Goal: Communication & Community: Participate in discussion

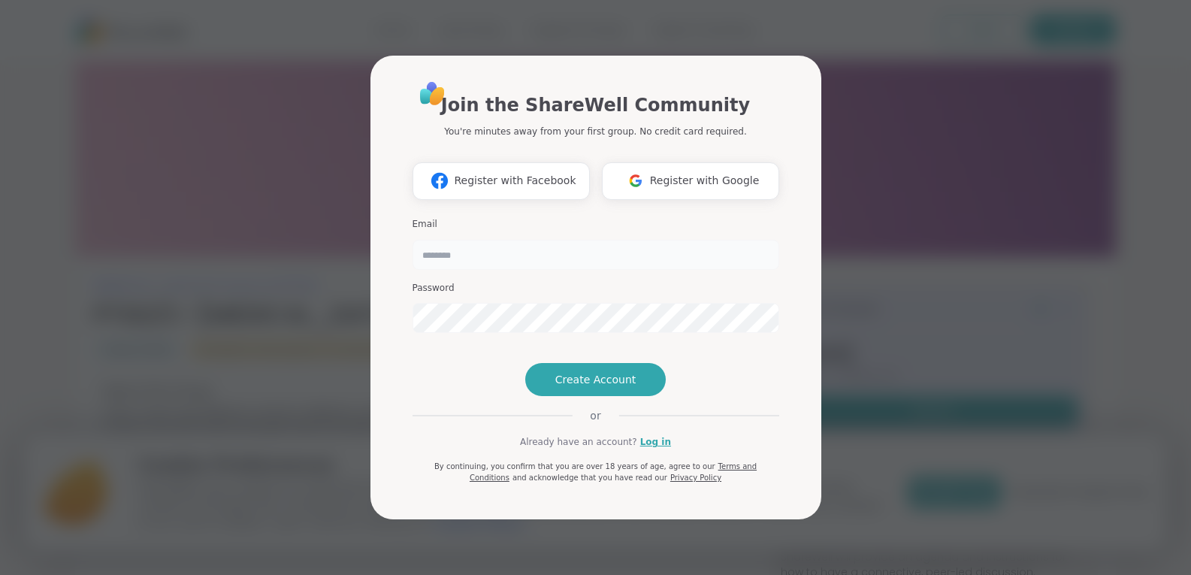
click at [465, 240] on input "email" at bounding box center [596, 255] width 367 height 30
type input "**********"
click at [651, 449] on link "Log in" at bounding box center [655, 442] width 31 height 14
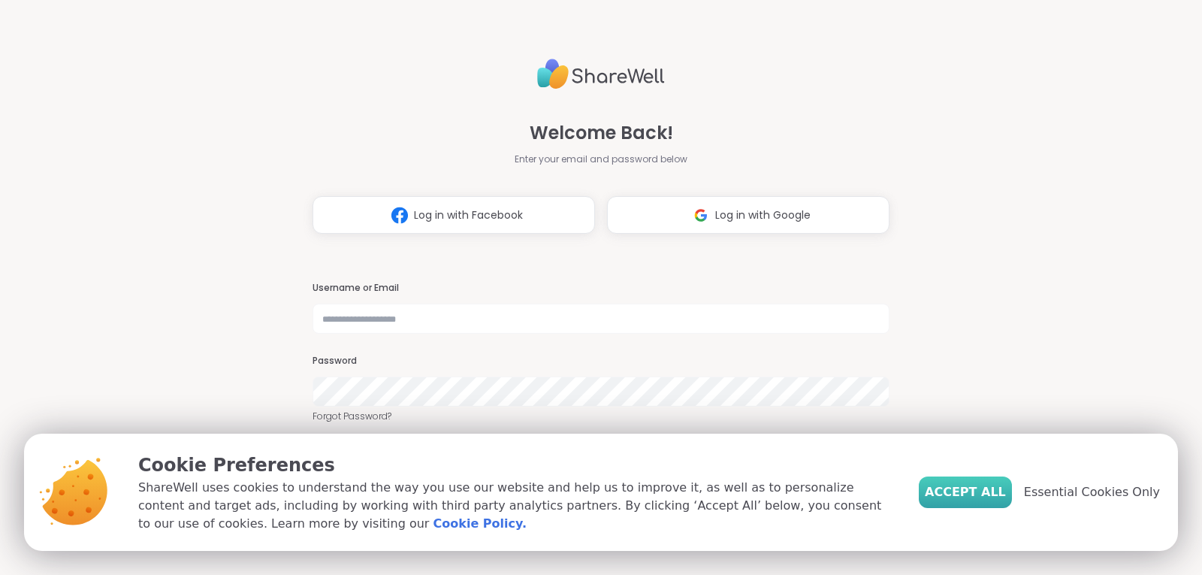
click at [981, 485] on span "Accept All" at bounding box center [965, 492] width 81 height 18
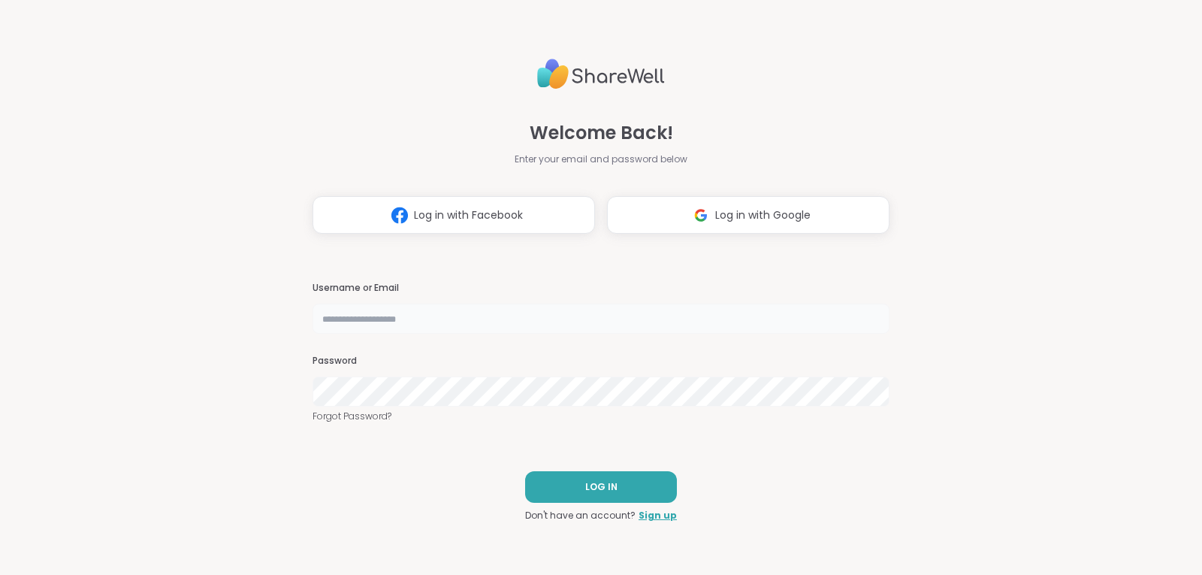
click at [383, 322] on input "text" at bounding box center [601, 319] width 577 height 30
type input "**********"
click at [597, 486] on span "LOG IN" at bounding box center [601, 487] width 32 height 14
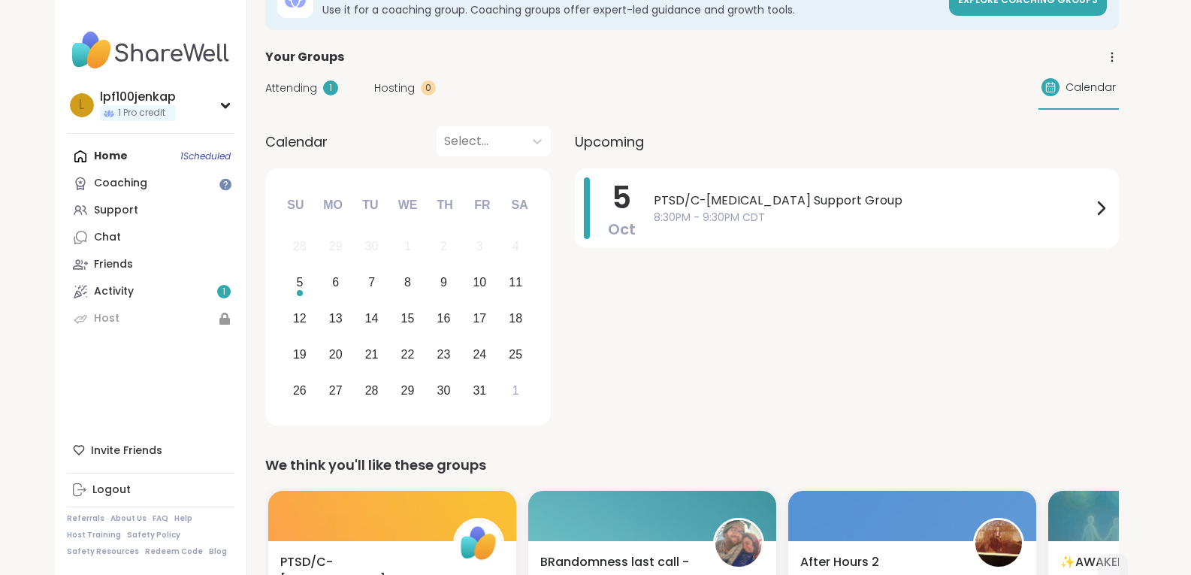
scroll to position [75, 0]
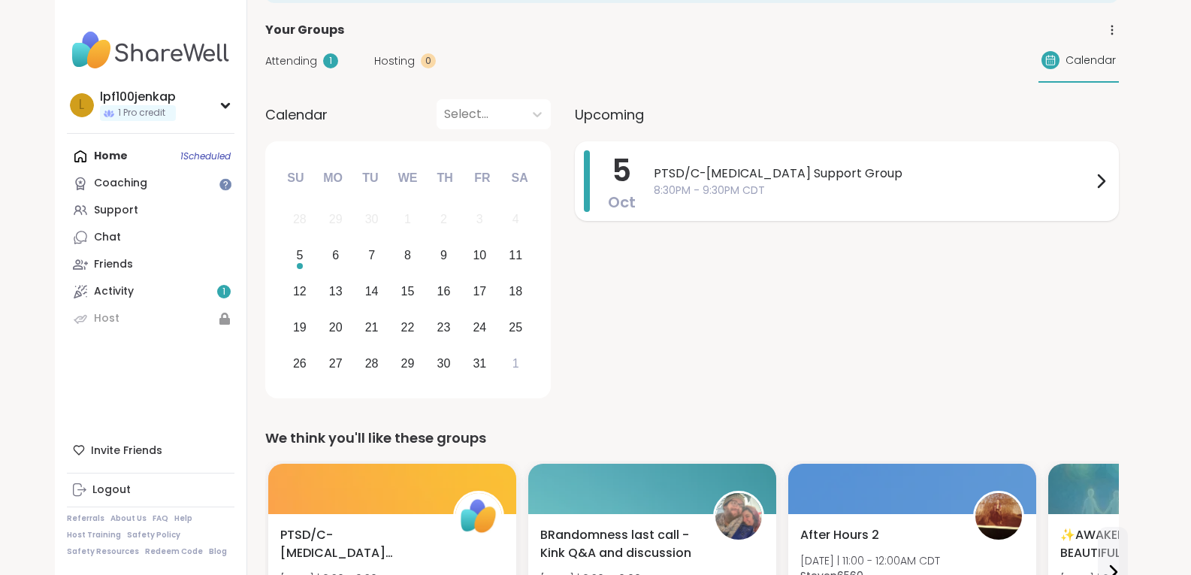
click at [1097, 174] on icon at bounding box center [1101, 181] width 18 height 18
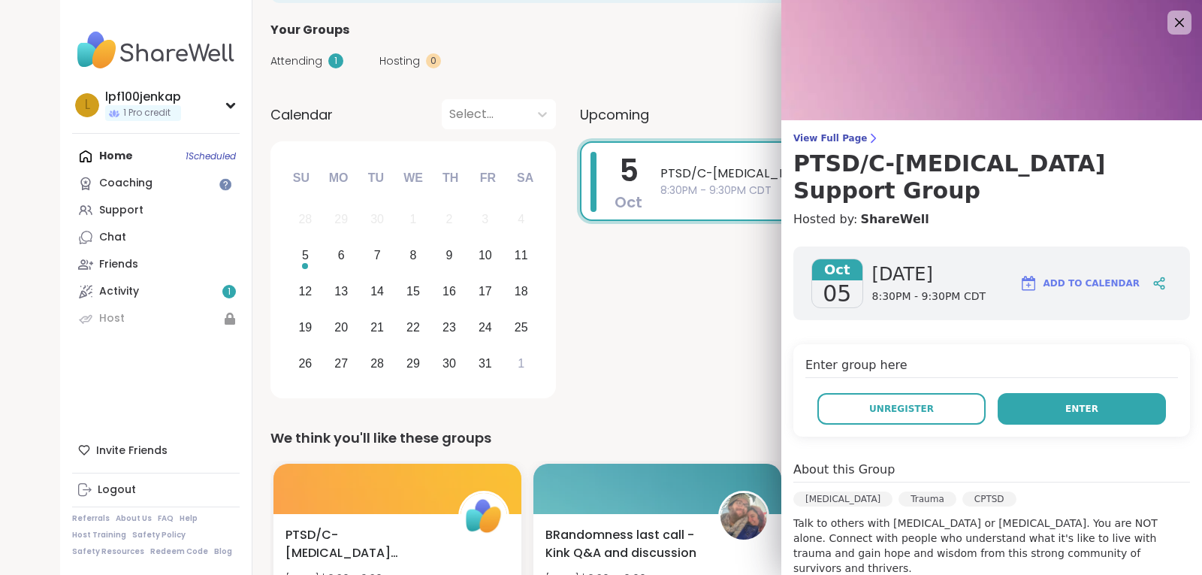
click at [1066, 402] on span "Enter" at bounding box center [1082, 409] width 33 height 14
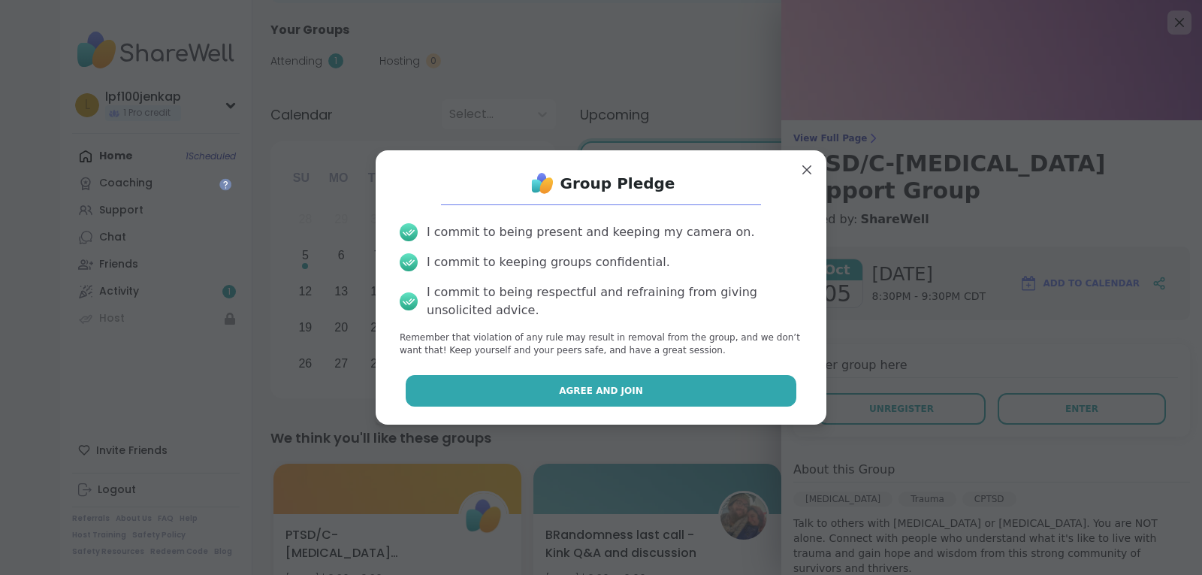
click at [616, 385] on span "Agree and Join" at bounding box center [601, 391] width 84 height 14
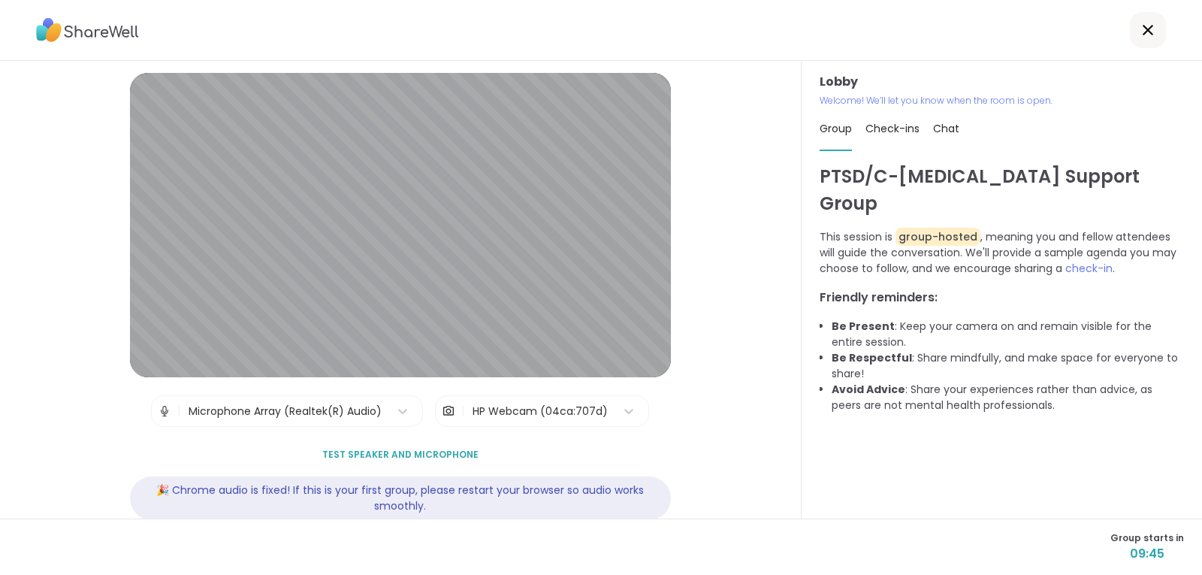
click at [506, 409] on div "HP Webcam (04ca:707d)" at bounding box center [540, 412] width 135 height 16
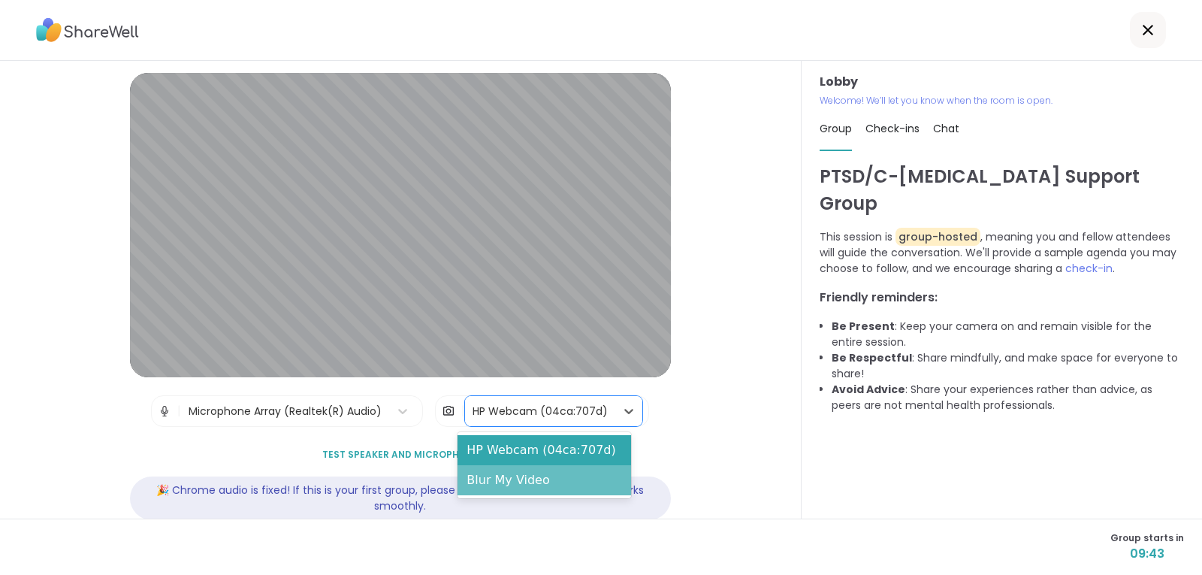
click at [527, 488] on div "Blur My Video" at bounding box center [544, 480] width 173 height 30
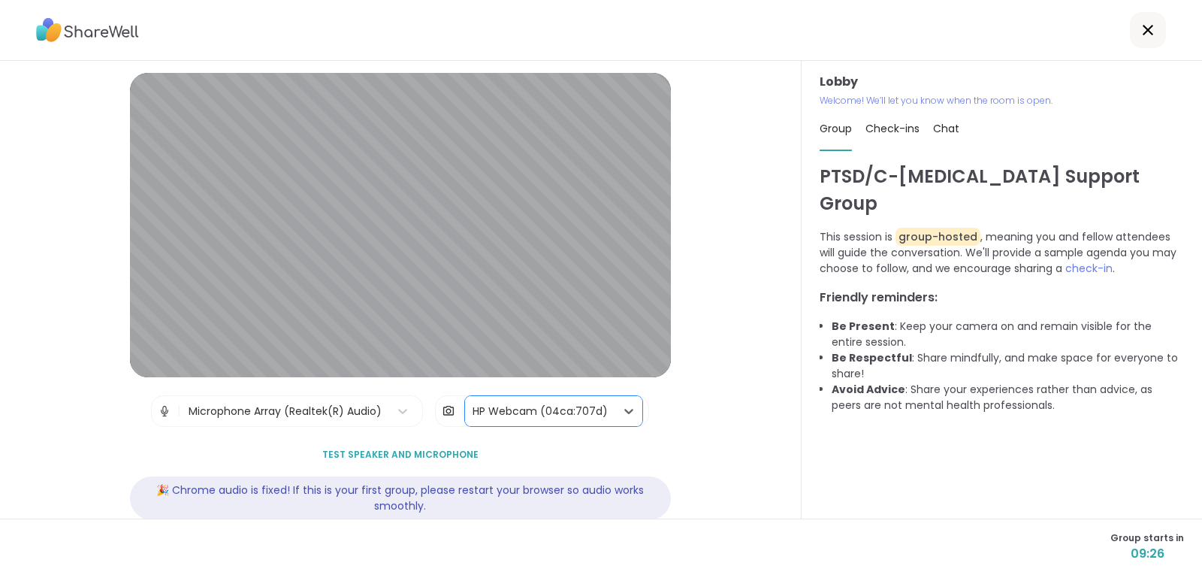
click at [897, 126] on span "Check-ins" at bounding box center [893, 128] width 54 height 15
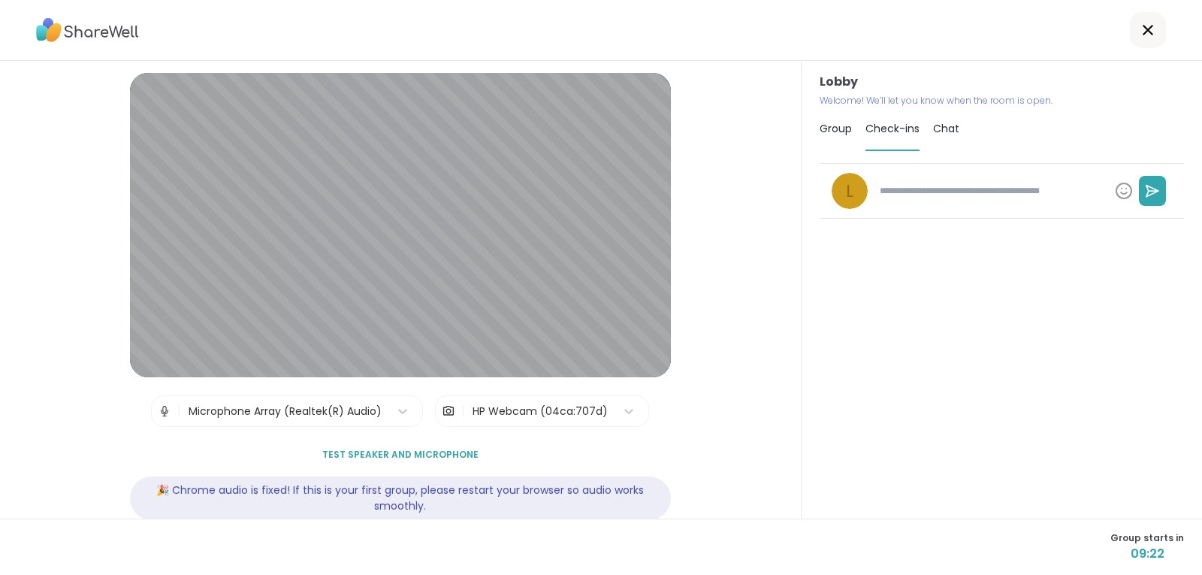
click at [827, 129] on span "Group" at bounding box center [836, 128] width 32 height 15
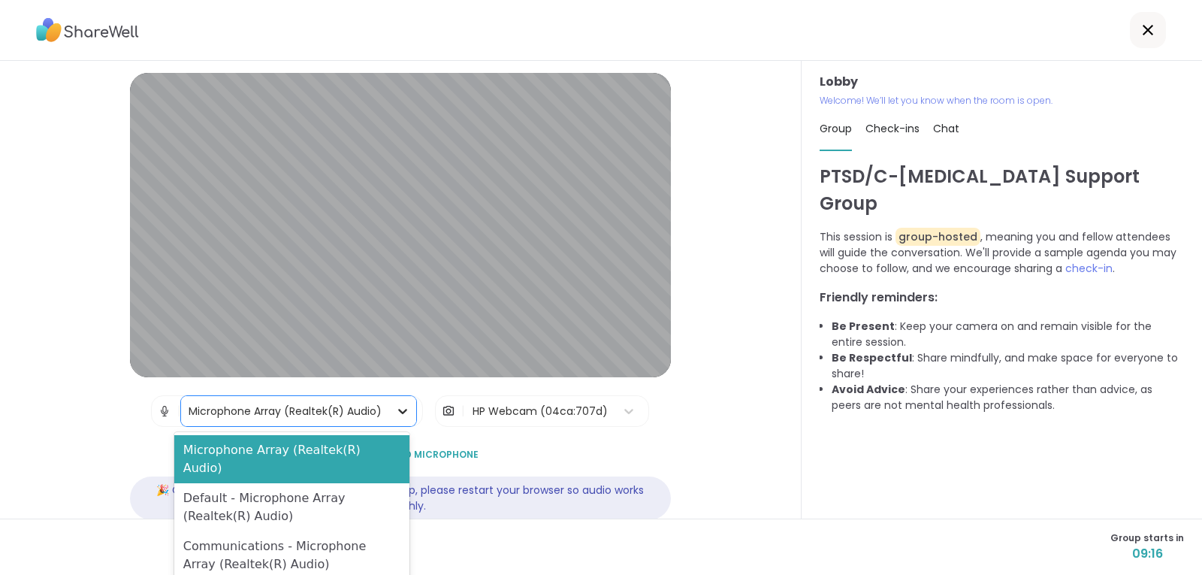
click at [395, 410] on icon at bounding box center [402, 411] width 15 height 15
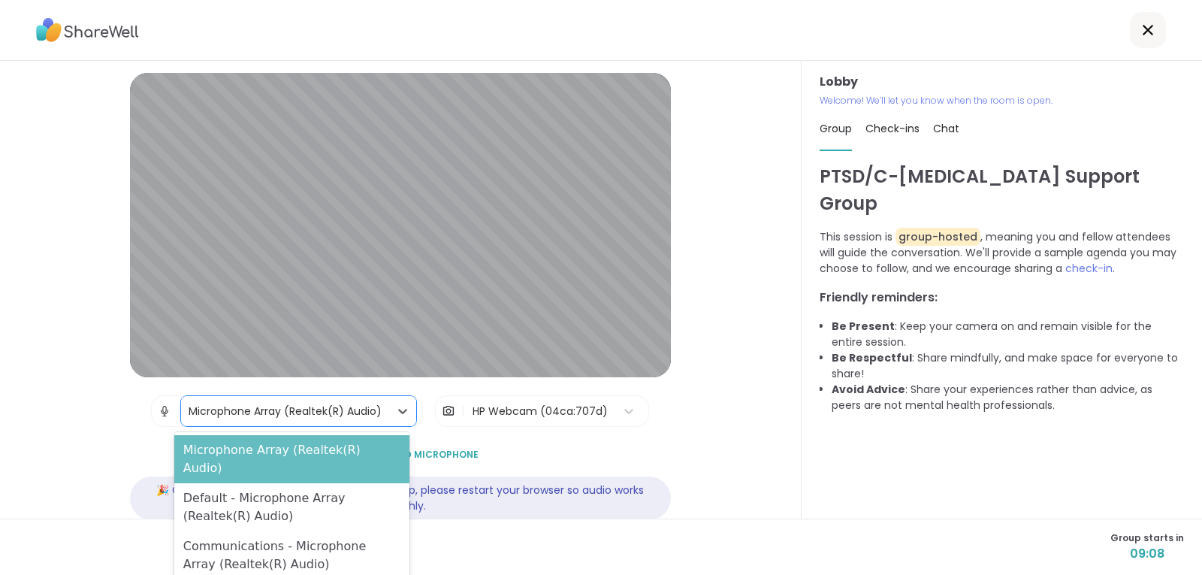
click at [271, 449] on div "Microphone Array (Realtek(R) Audio)" at bounding box center [291, 459] width 235 height 48
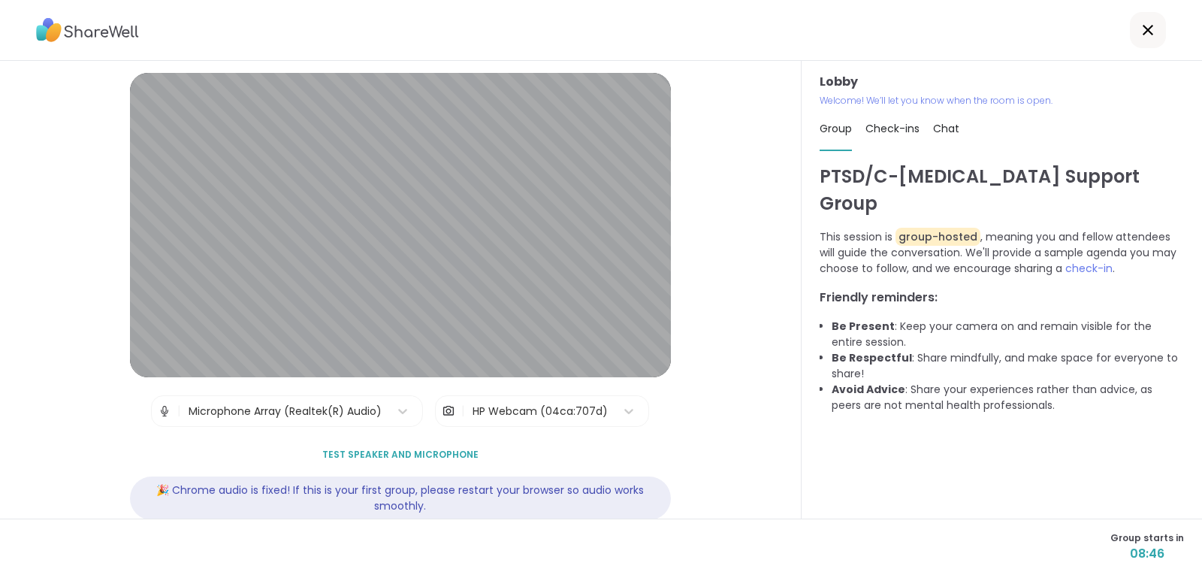
click at [877, 126] on span "Check-ins" at bounding box center [893, 128] width 54 height 15
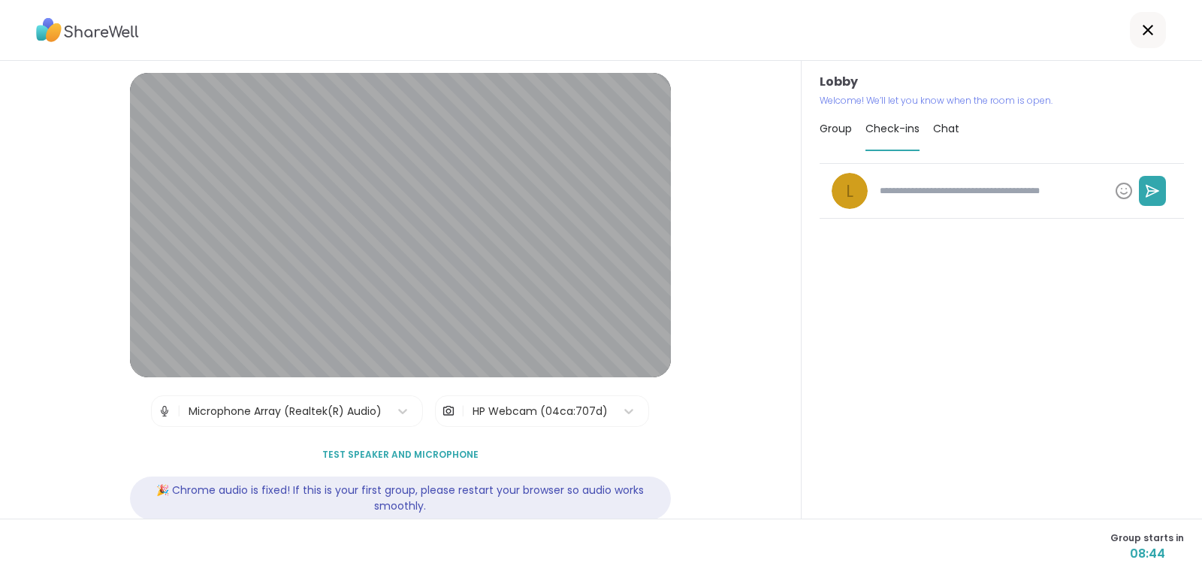
click at [888, 199] on textarea at bounding box center [991, 191] width 235 height 26
type textarea "*"
type textarea "**"
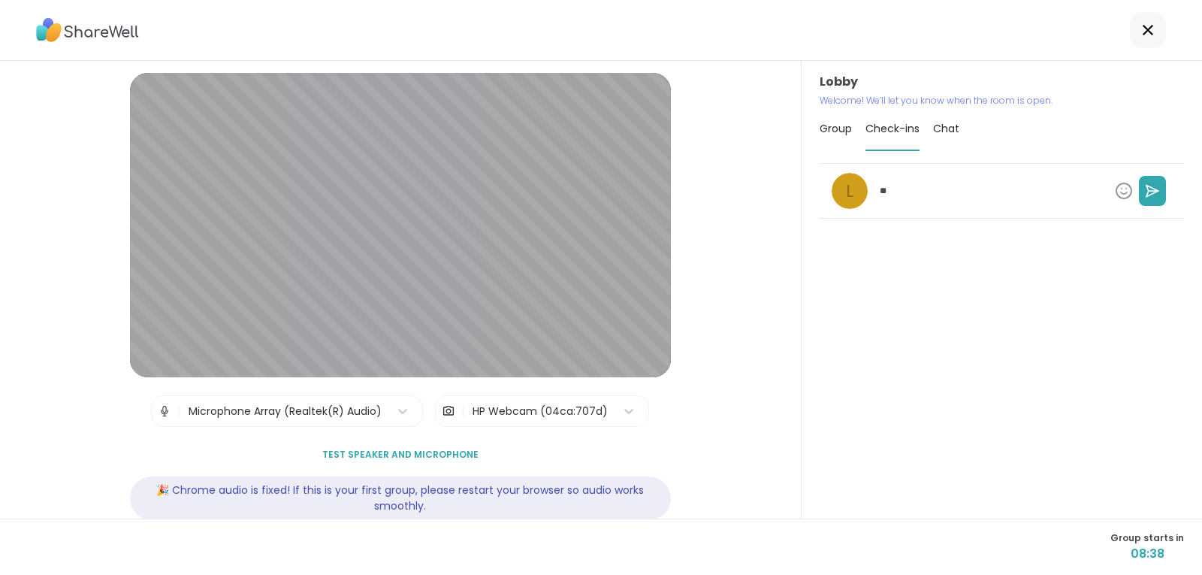
type textarea "*"
type textarea "***"
type textarea "*"
type textarea "****"
type textarea "*"
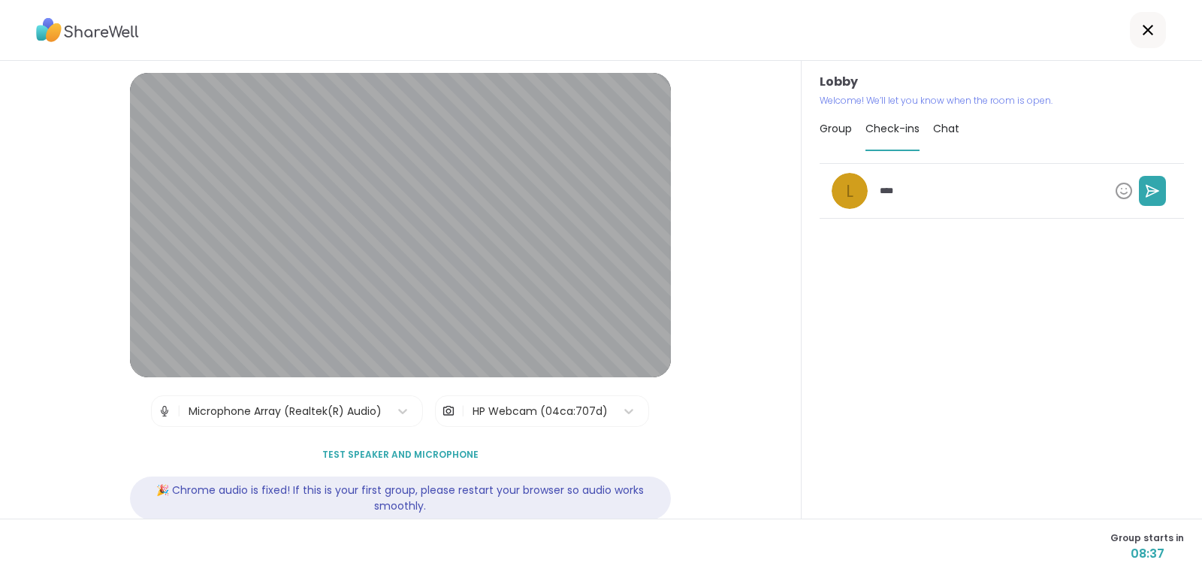
type textarea "*****"
type textarea "*"
type textarea "*****"
type textarea "*"
type textarea "*******"
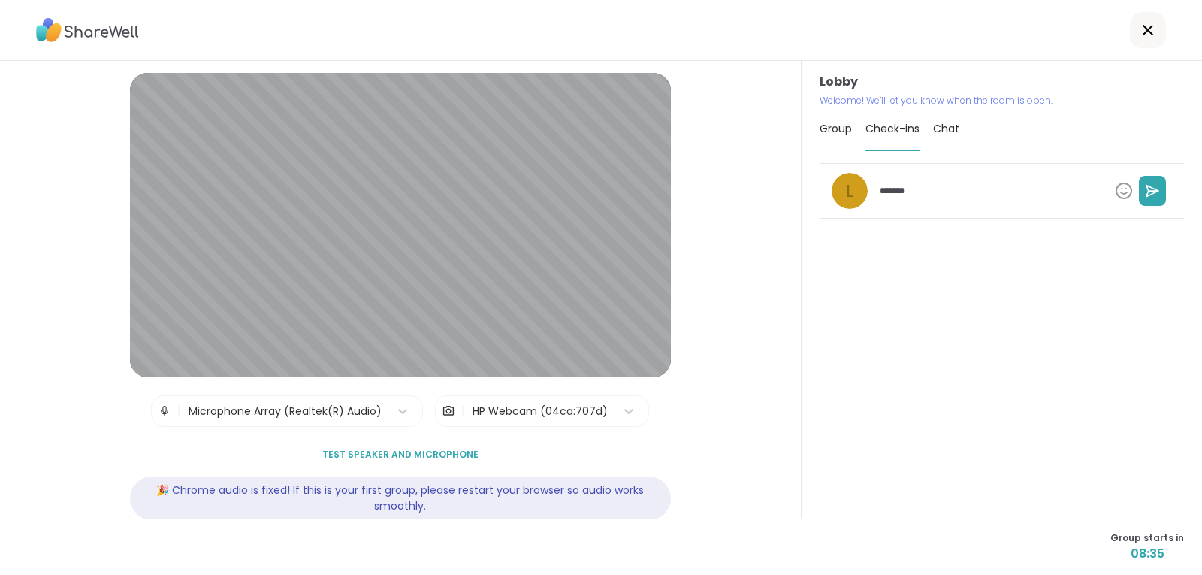
type textarea "*"
type textarea "********"
type textarea "*"
type textarea "*********"
type textarea "*"
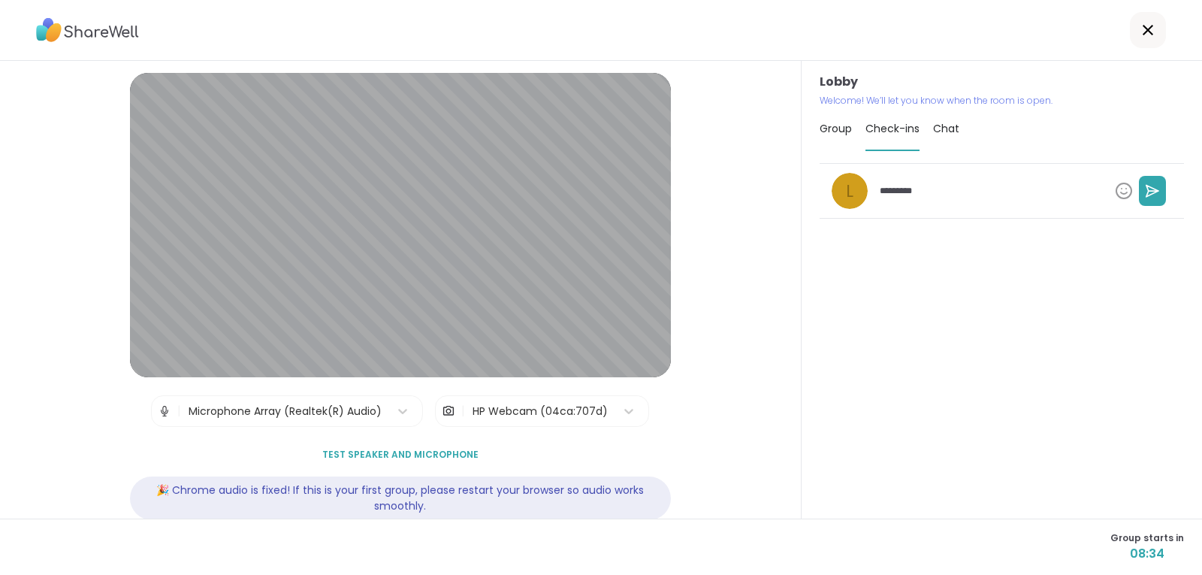
type textarea "**********"
type textarea "*"
type textarea "**********"
type textarea "*"
type textarea "**********"
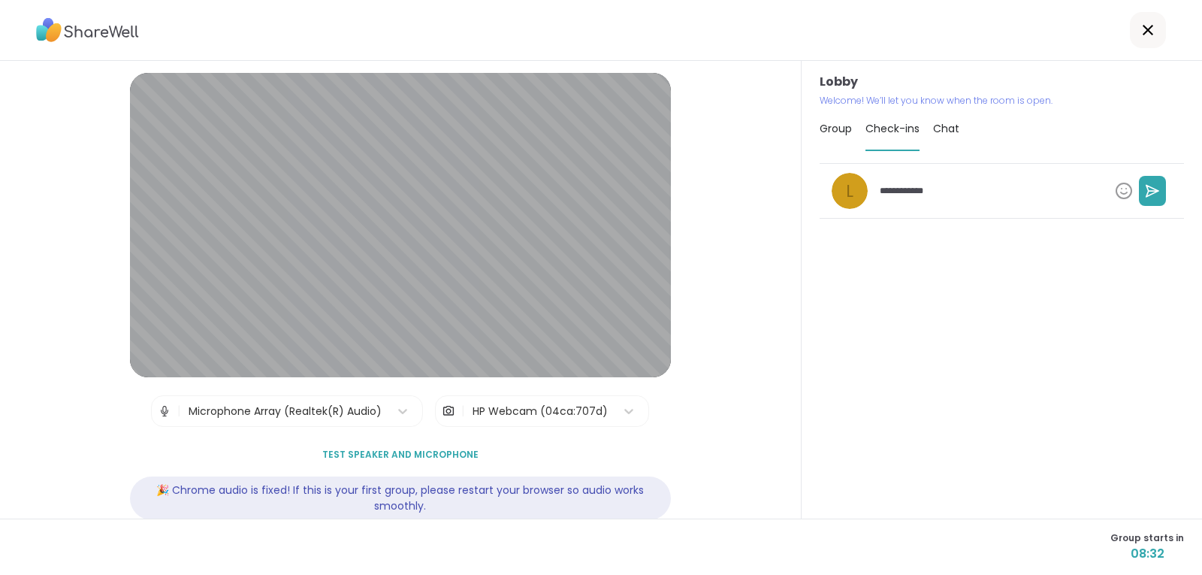
type textarea "*"
type textarea "**********"
type textarea "*"
type textarea "**********"
type textarea "*"
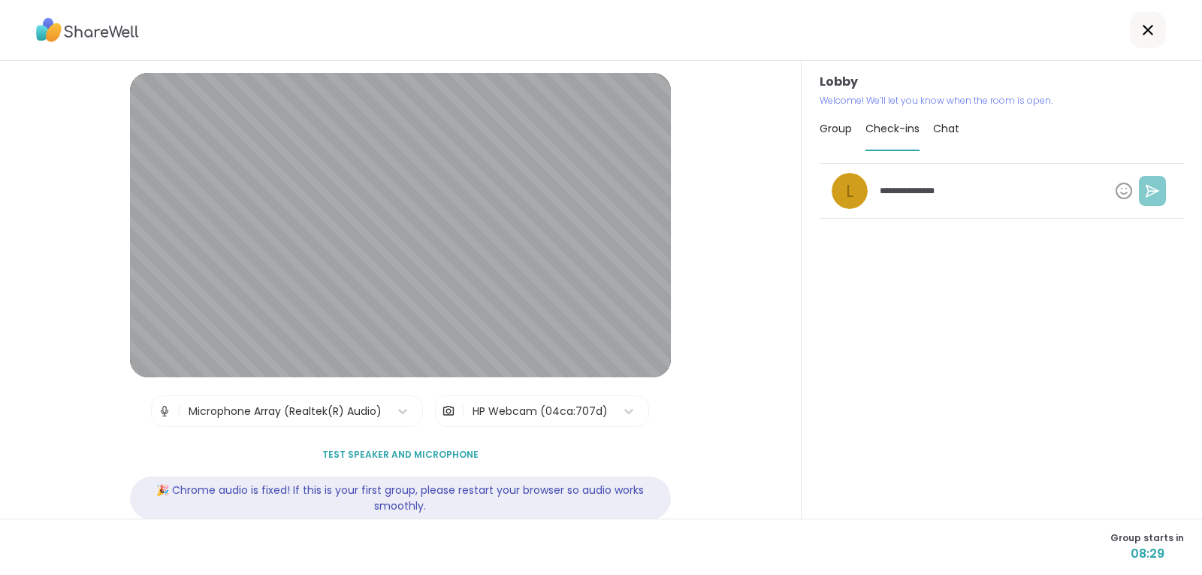
type textarea "**********"
click at [1145, 187] on icon at bounding box center [1152, 190] width 15 height 15
type textarea "*"
click at [426, 452] on span "Test speaker and microphone" at bounding box center [400, 455] width 156 height 14
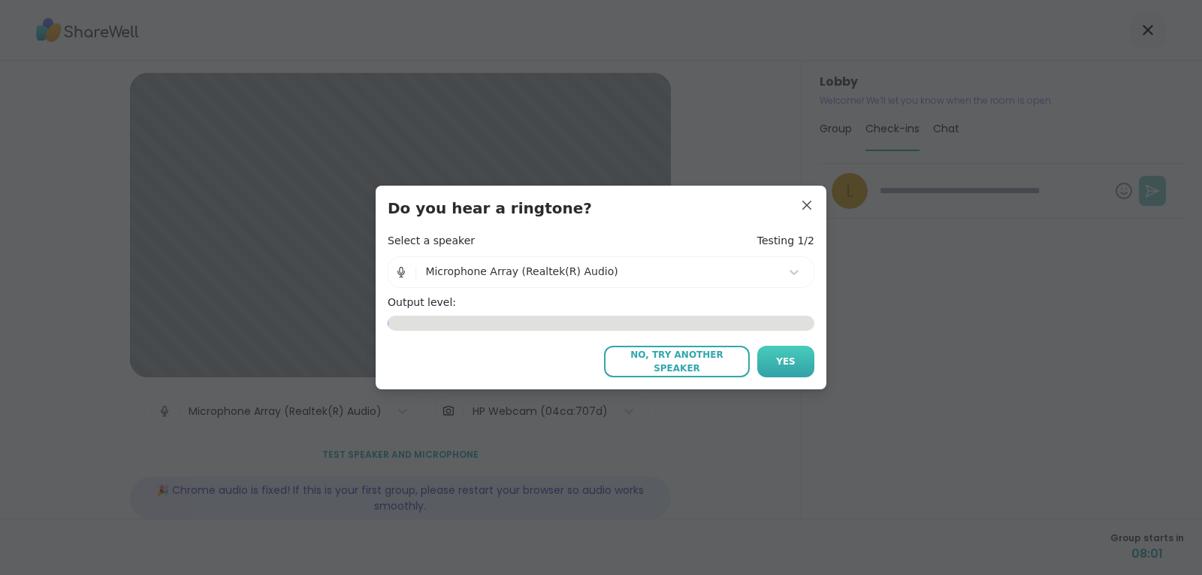
click at [784, 361] on span "Yes" at bounding box center [786, 362] width 20 height 14
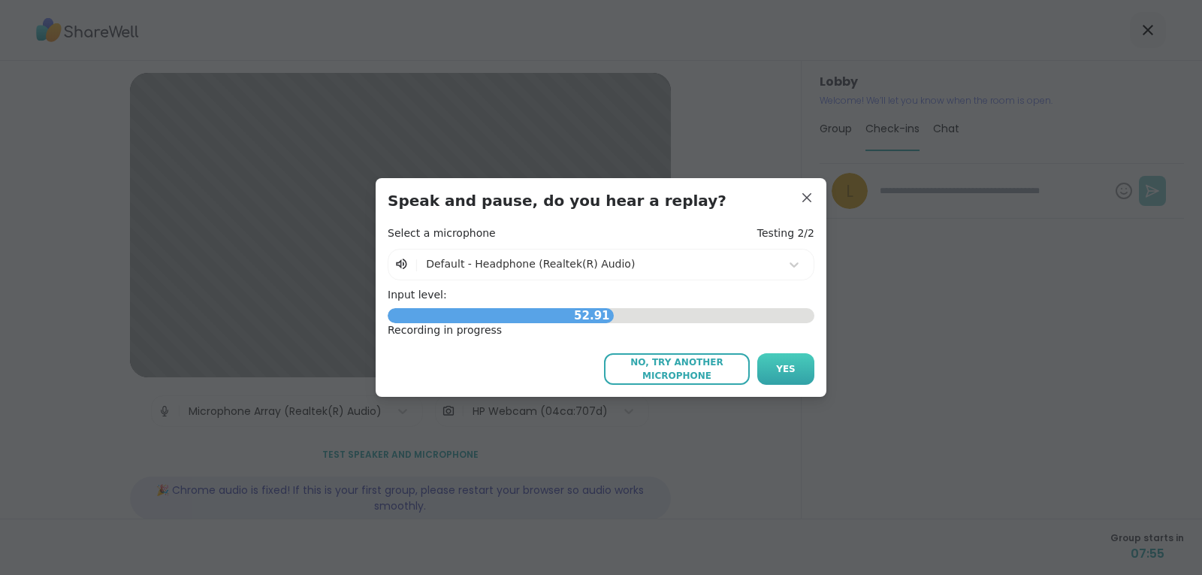
click at [781, 369] on span "Yes" at bounding box center [786, 369] width 20 height 14
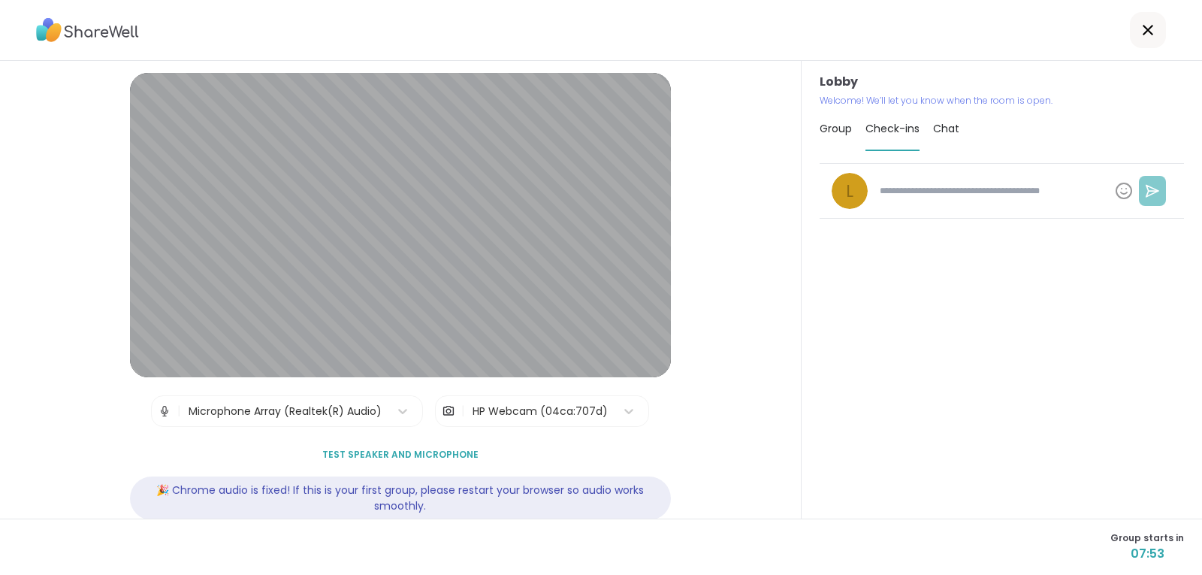
click at [422, 453] on span "Test speaker and microphone" at bounding box center [400, 455] width 156 height 14
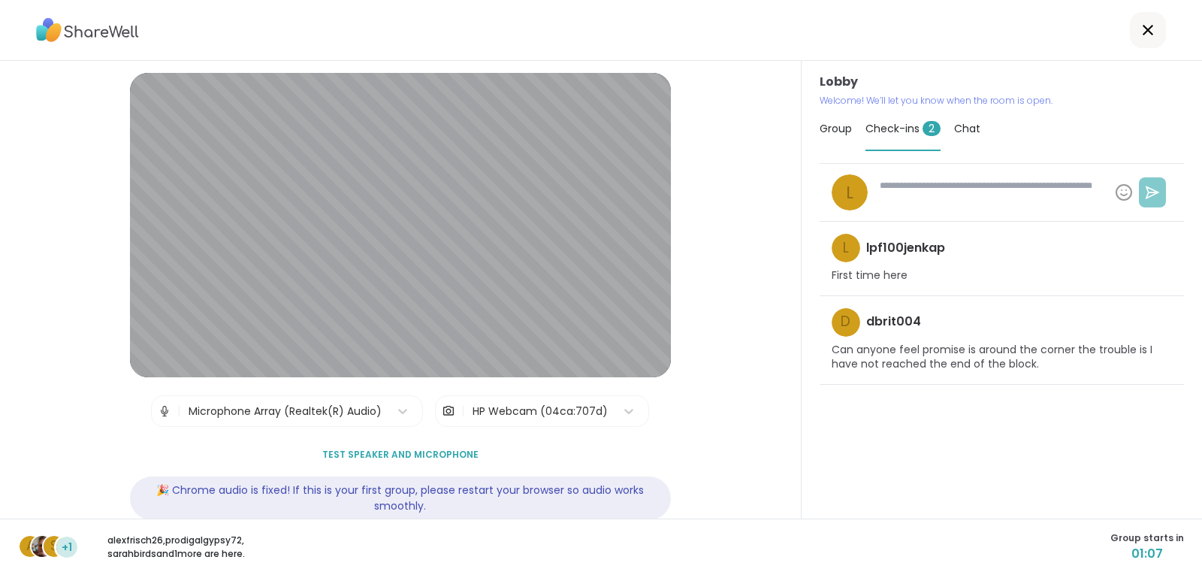
click at [161, 411] on img at bounding box center [165, 411] width 14 height 30
click at [158, 412] on img at bounding box center [165, 411] width 14 height 30
click at [399, 413] on icon at bounding box center [403, 411] width 9 height 5
click at [217, 409] on div "Microphone Array (Realtek(R) Audio)" at bounding box center [285, 412] width 193 height 16
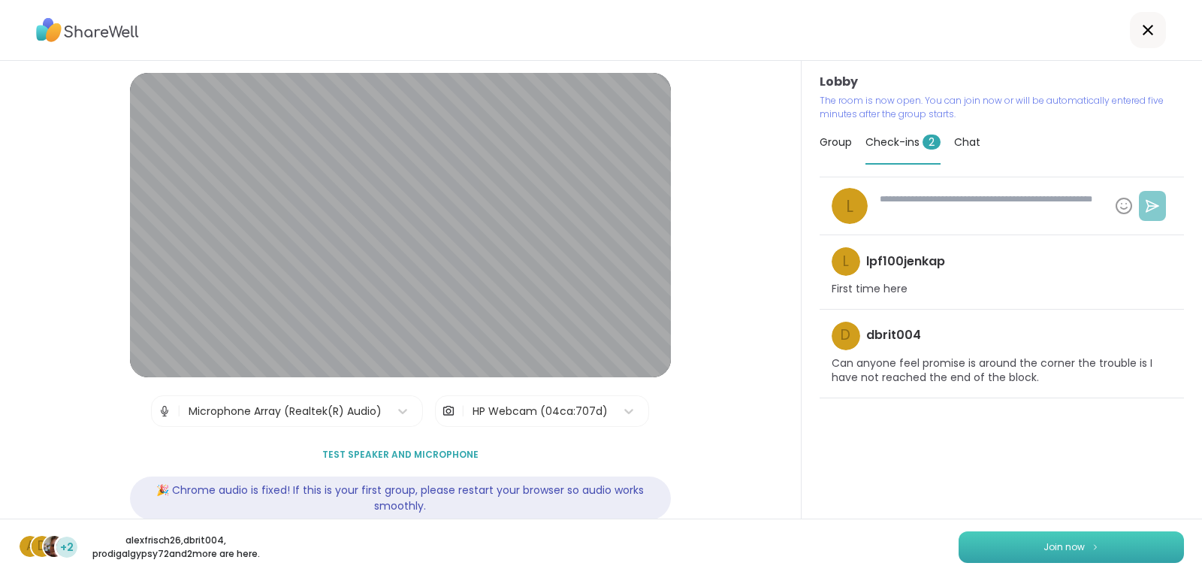
click at [1056, 540] on span "Join now" at bounding box center [1064, 547] width 41 height 14
type textarea "*"
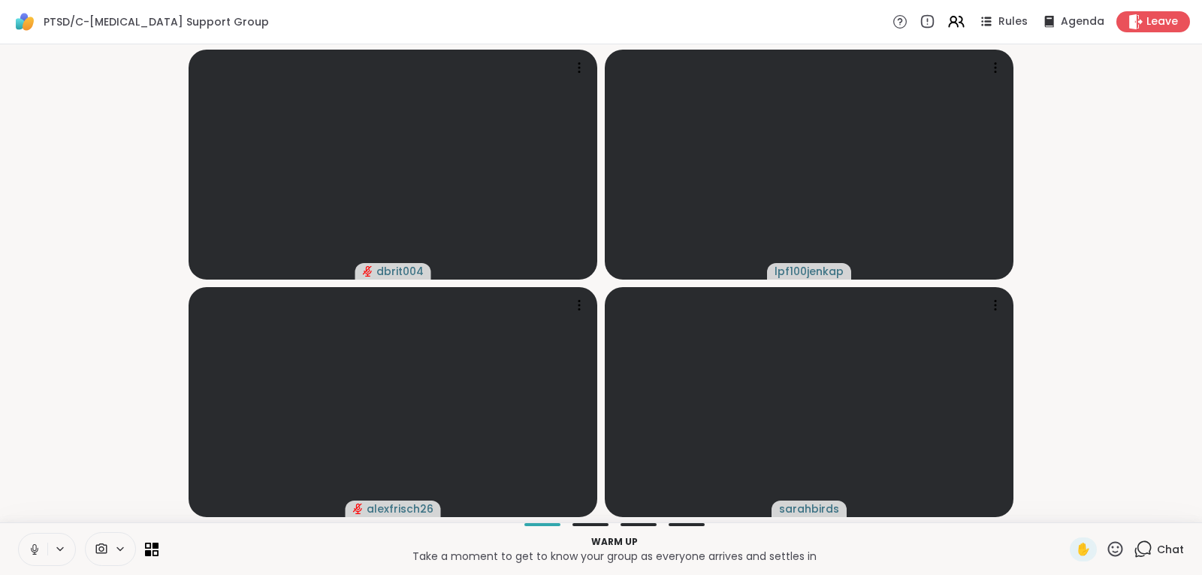
click at [29, 549] on icon at bounding box center [35, 550] width 14 height 14
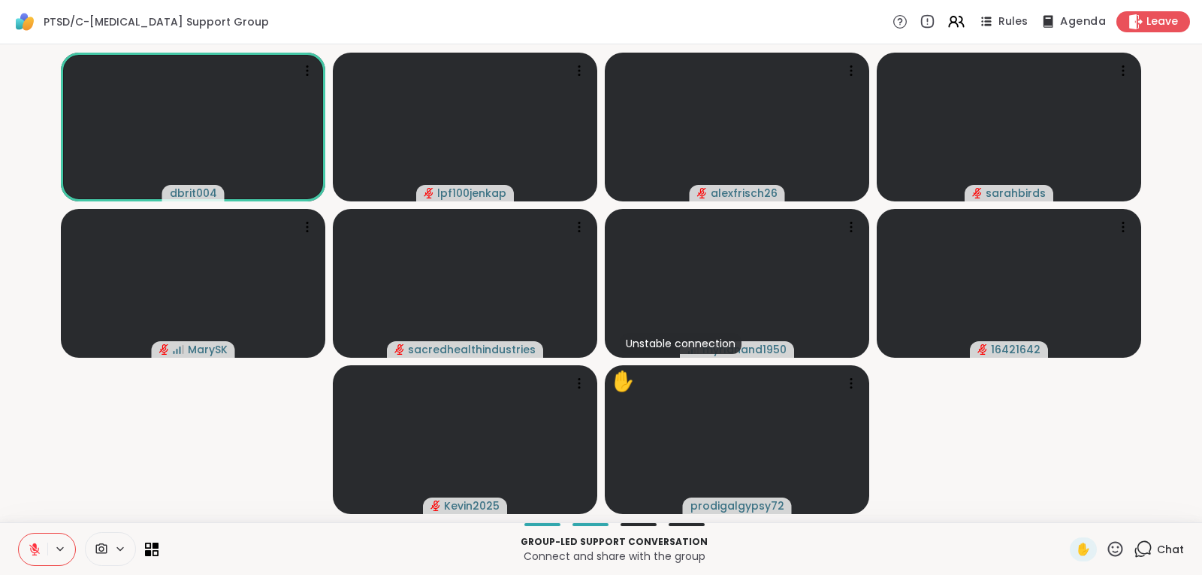
click at [1071, 20] on span "Agenda" at bounding box center [1083, 22] width 46 height 16
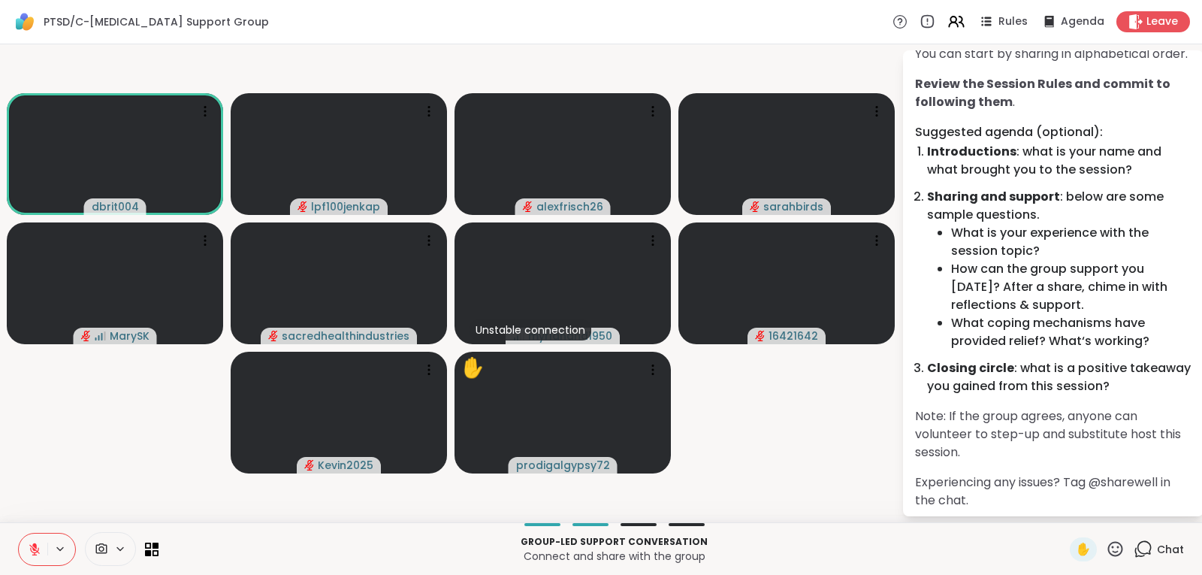
scroll to position [98, 0]
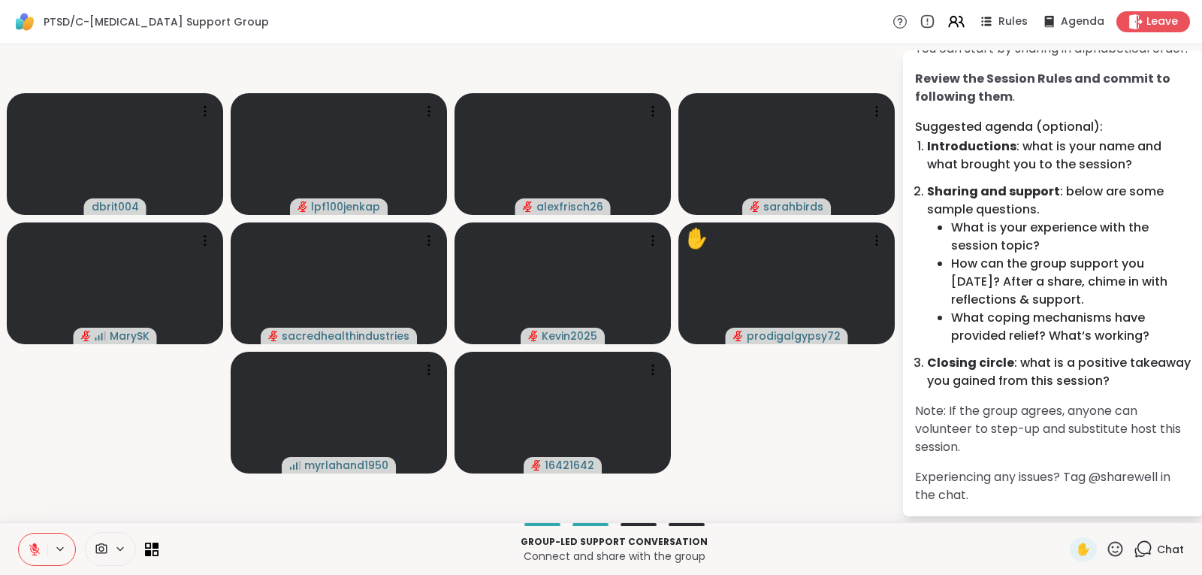
click at [34, 543] on icon at bounding box center [34, 546] width 5 height 6
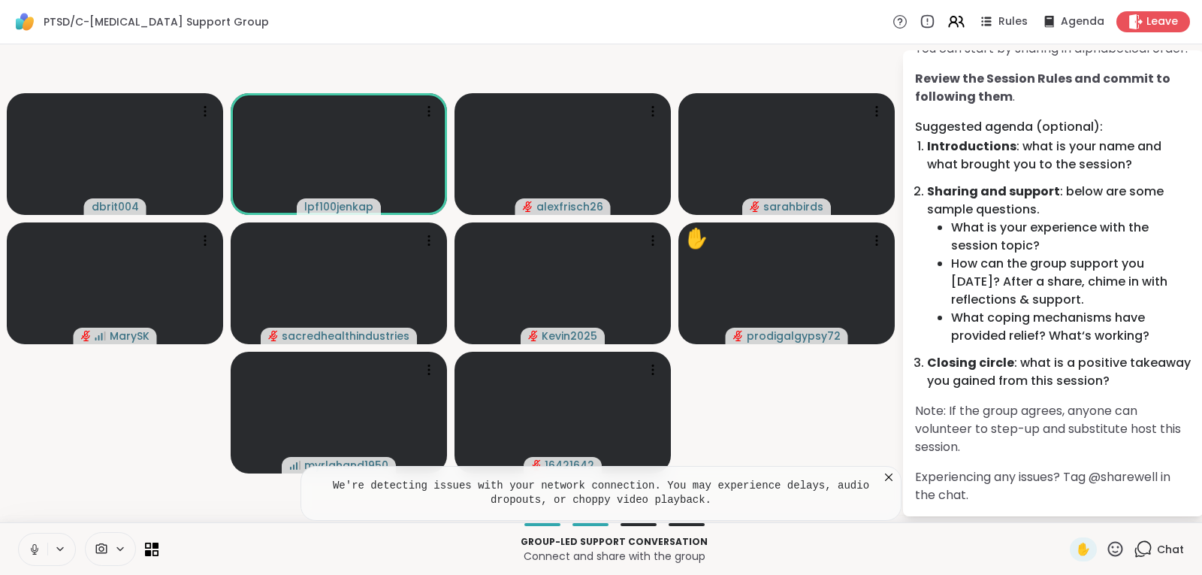
drag, startPoint x: 31, startPoint y: 555, endPoint x: 40, endPoint y: 551, distance: 9.8
click at [31, 554] on icon at bounding box center [35, 550] width 14 height 14
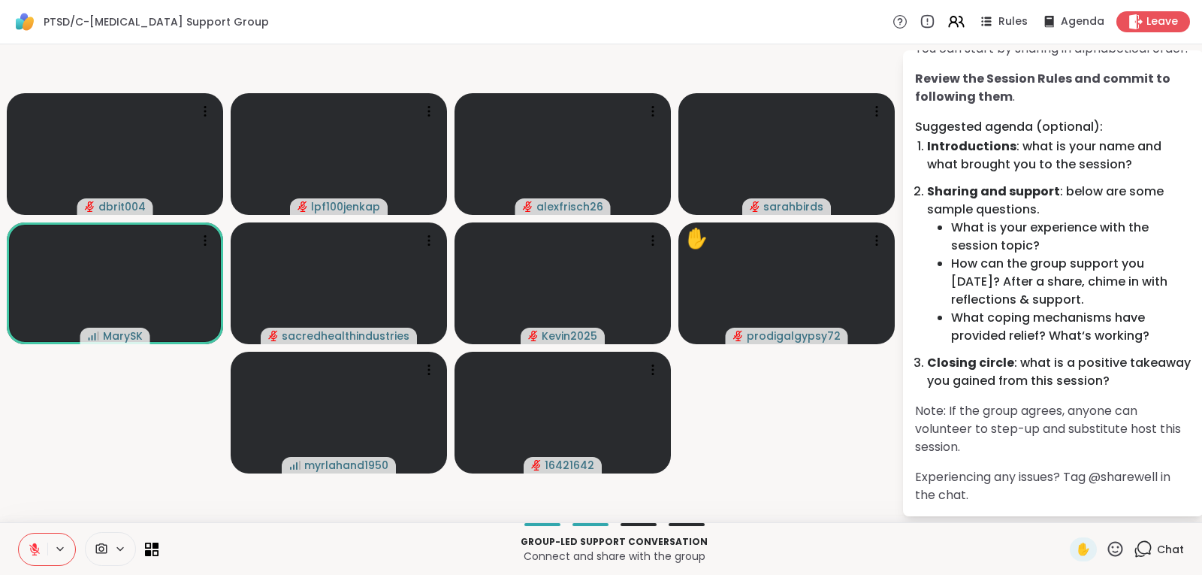
click at [29, 550] on icon at bounding box center [35, 550] width 14 height 14
click at [32, 552] on icon at bounding box center [35, 550] width 14 height 14
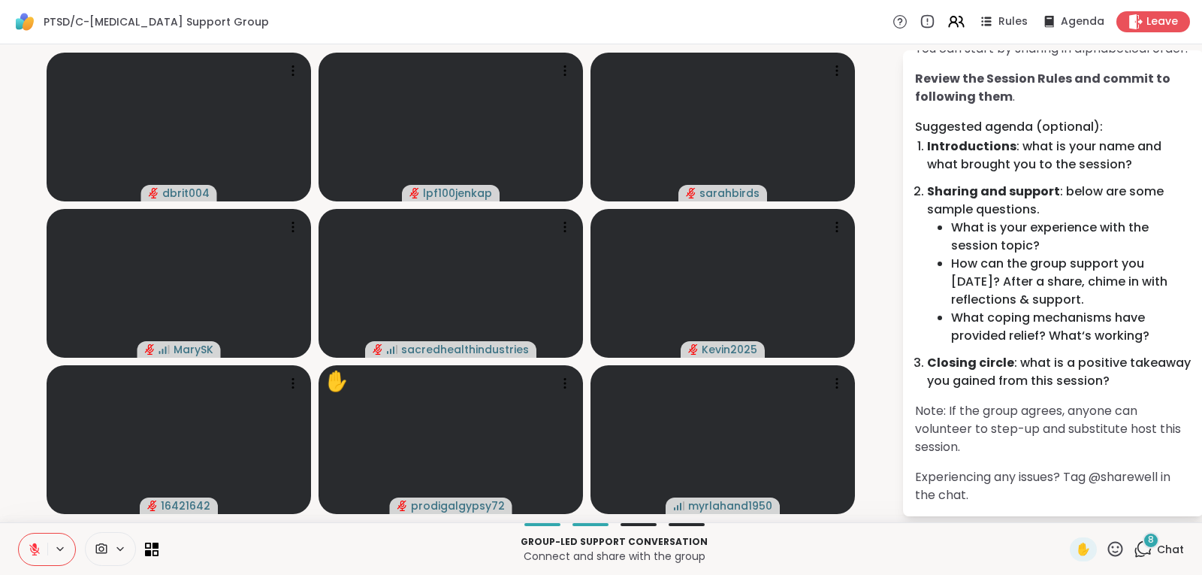
click at [24, 547] on button at bounding box center [33, 550] width 29 height 32
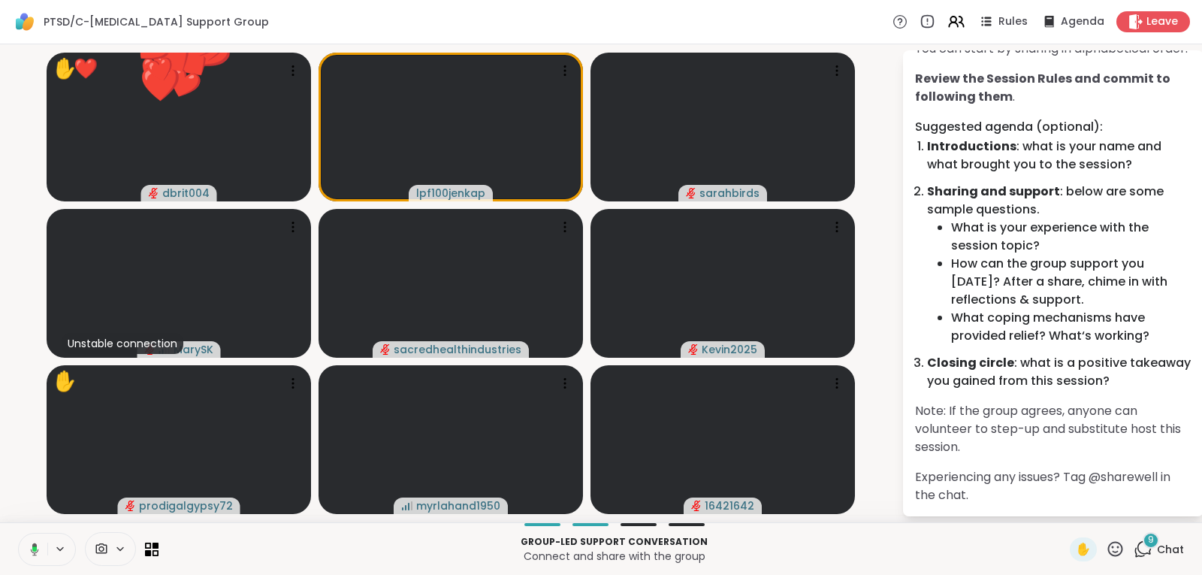
click at [29, 545] on icon at bounding box center [33, 550] width 14 height 14
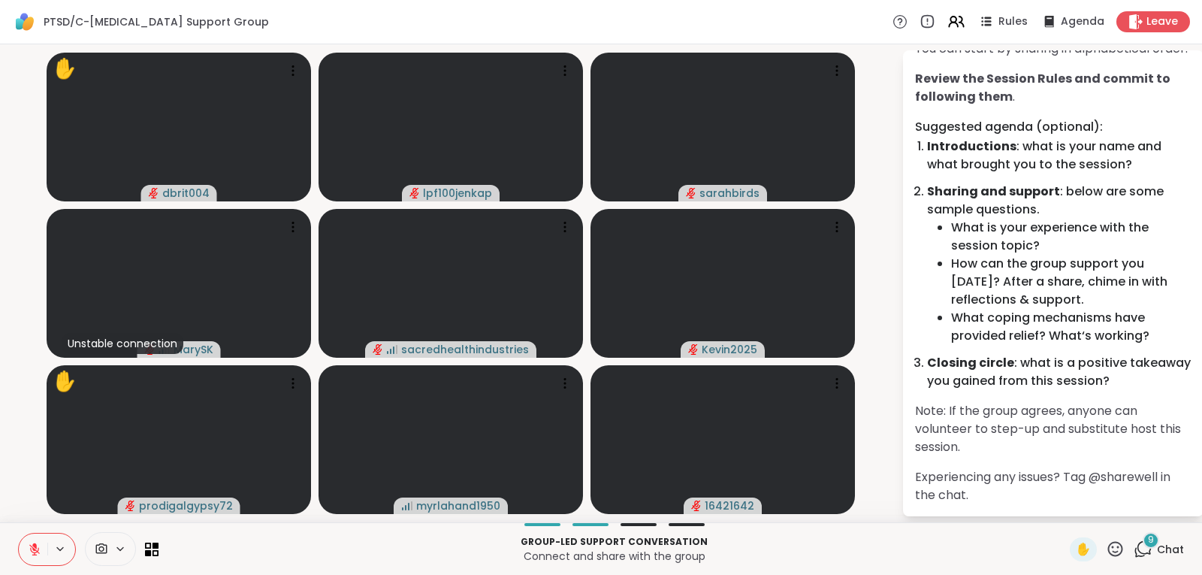
click at [56, 553] on icon at bounding box center [60, 549] width 12 height 13
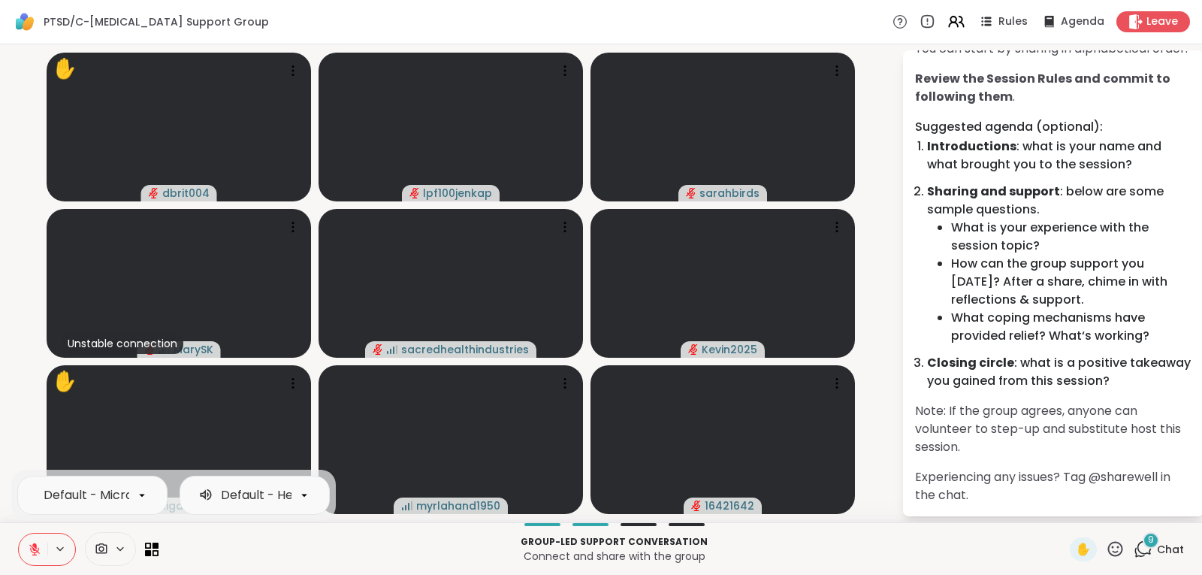
click at [35, 549] on icon at bounding box center [34, 549] width 11 height 11
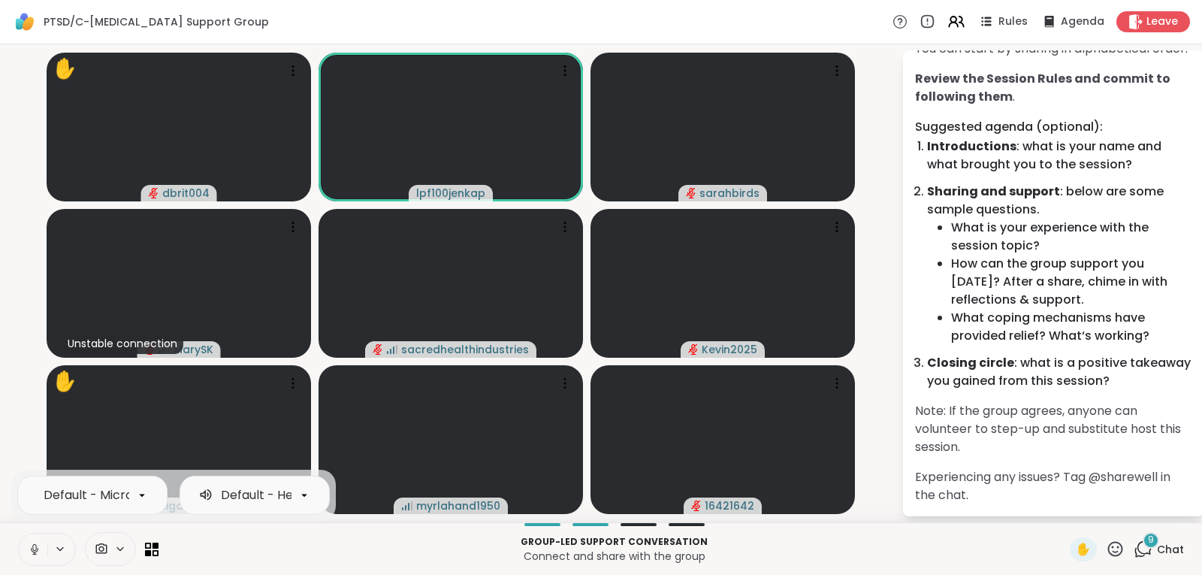
drag, startPoint x: 34, startPoint y: 546, endPoint x: 60, endPoint y: 527, distance: 32.8
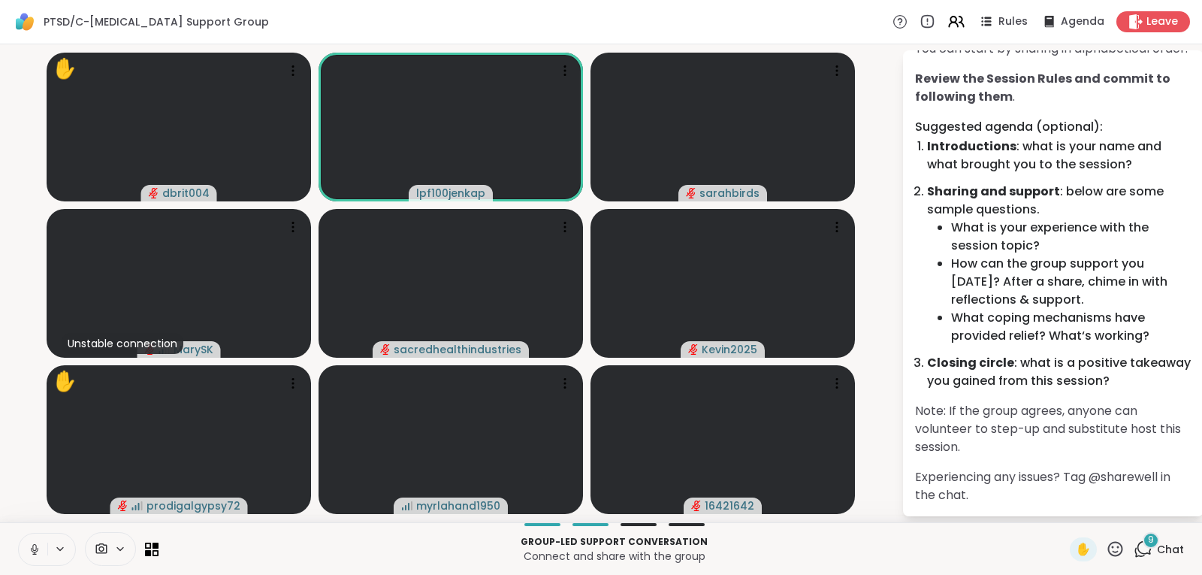
click at [17, 545] on div "Group-led support conversation Connect and share with the group ✋ 9 Chat" at bounding box center [601, 548] width 1202 height 53
click at [37, 547] on icon at bounding box center [35, 550] width 14 height 14
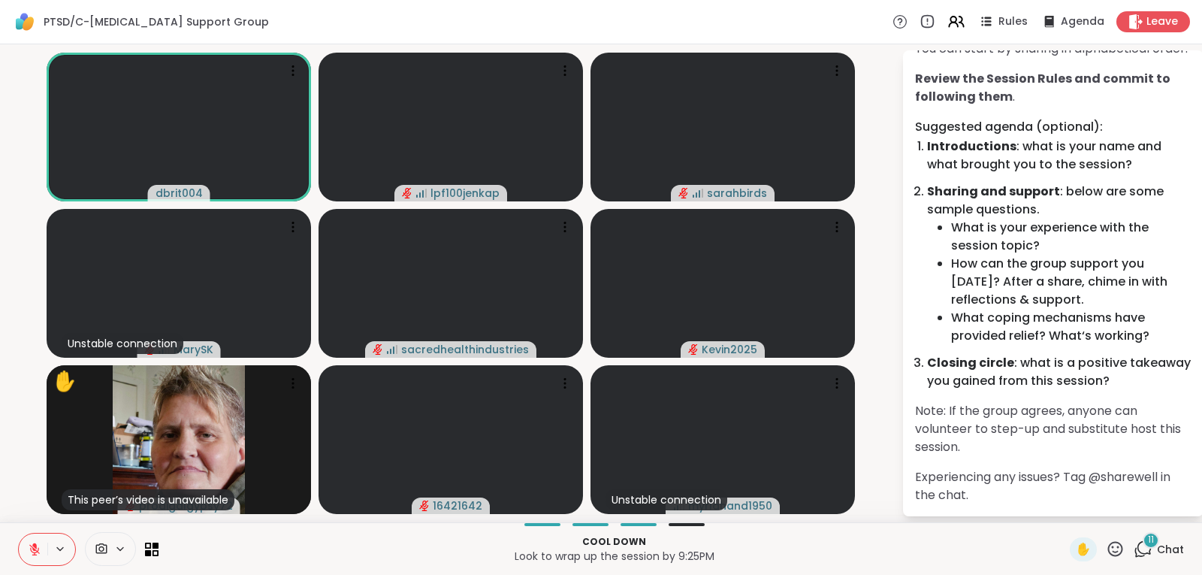
click at [1139, 552] on icon at bounding box center [1143, 549] width 19 height 19
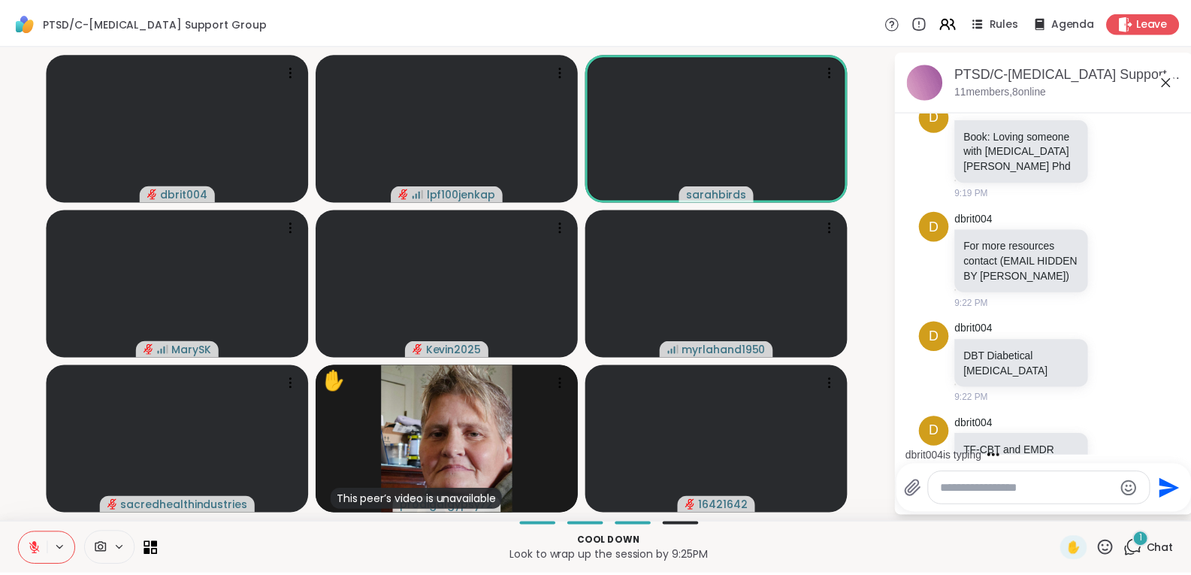
scroll to position [1285, 0]
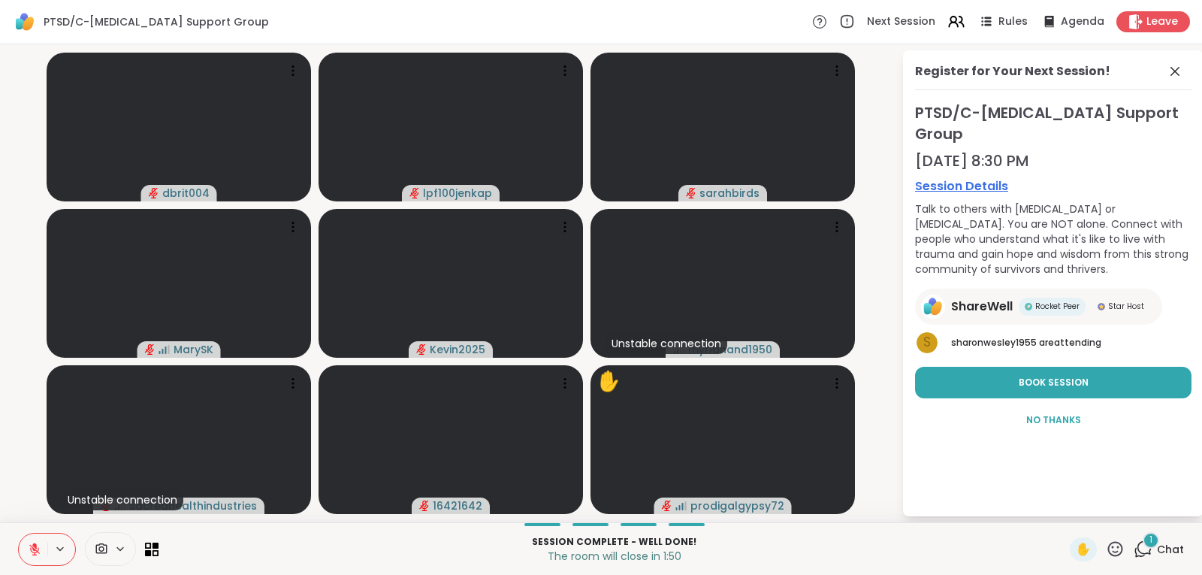
click at [35, 550] on icon at bounding box center [34, 549] width 11 height 11
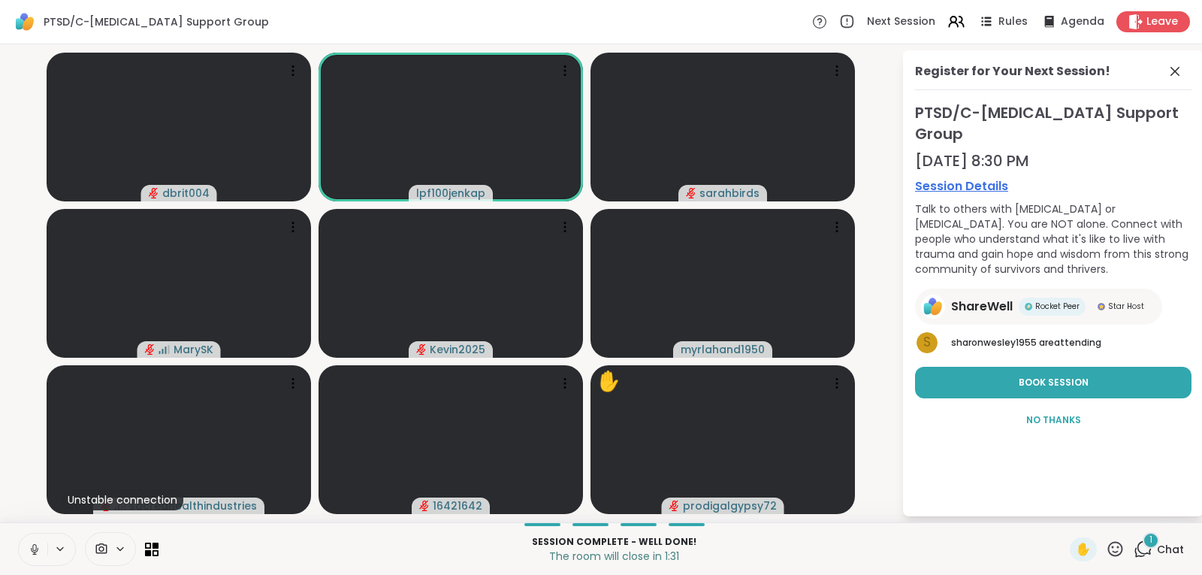
click at [33, 549] on icon at bounding box center [34, 547] width 4 height 7
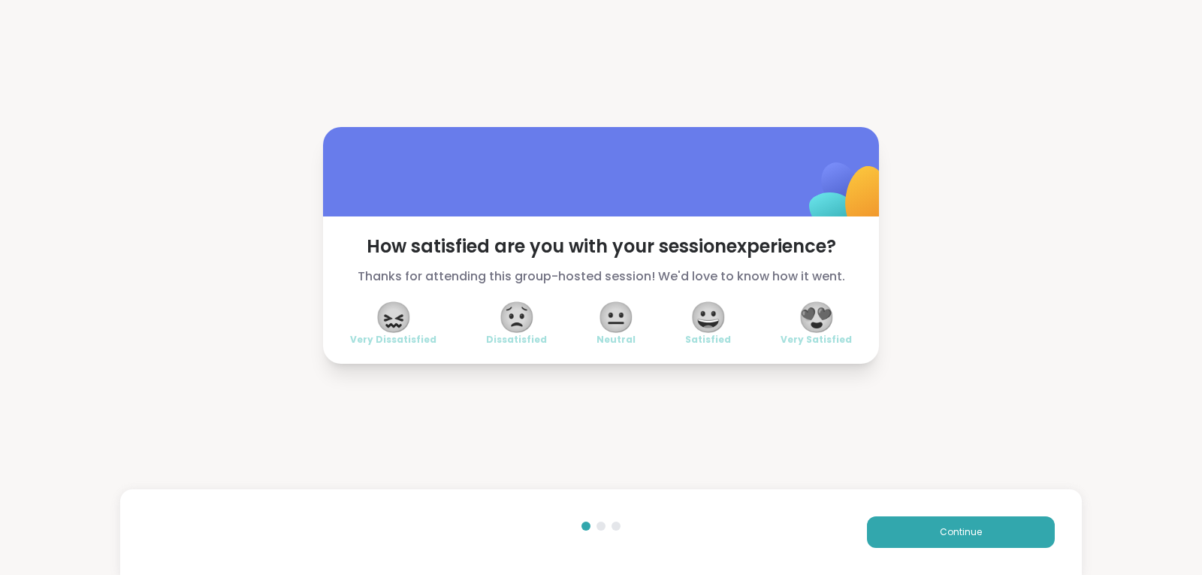
click at [808, 314] on span "😍" at bounding box center [817, 317] width 38 height 27
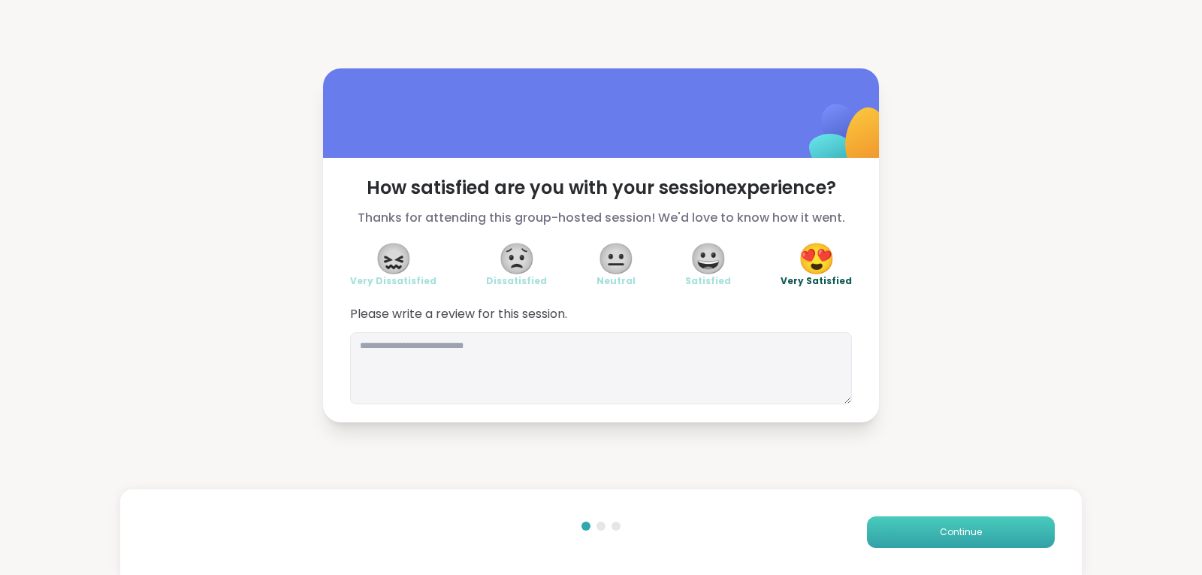
click at [941, 534] on span "Continue" at bounding box center [961, 532] width 42 height 14
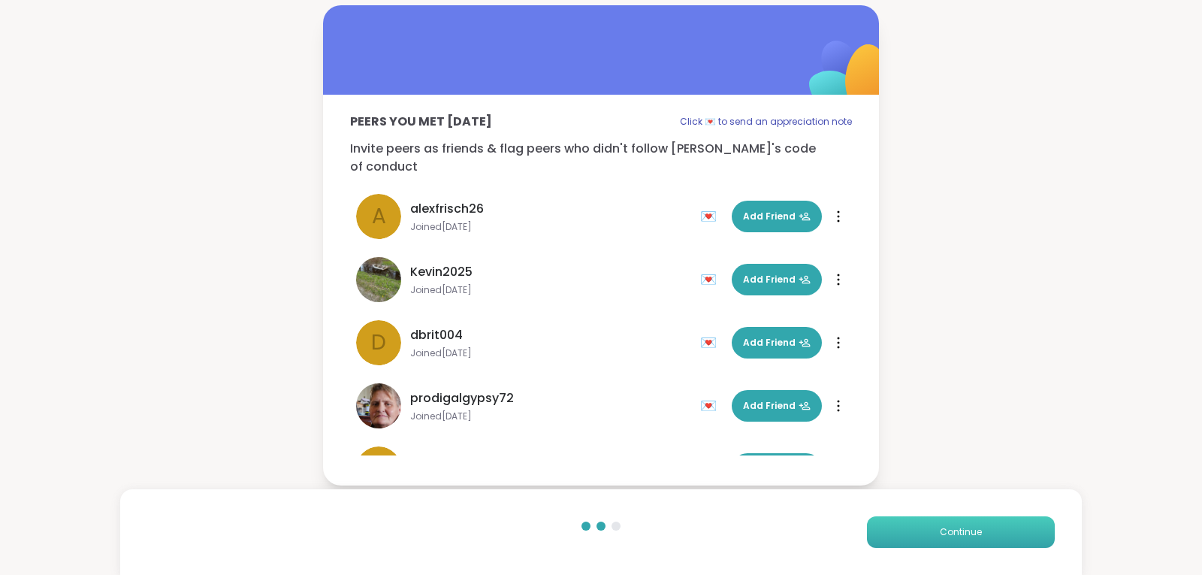
click at [962, 536] on span "Continue" at bounding box center [961, 532] width 42 height 14
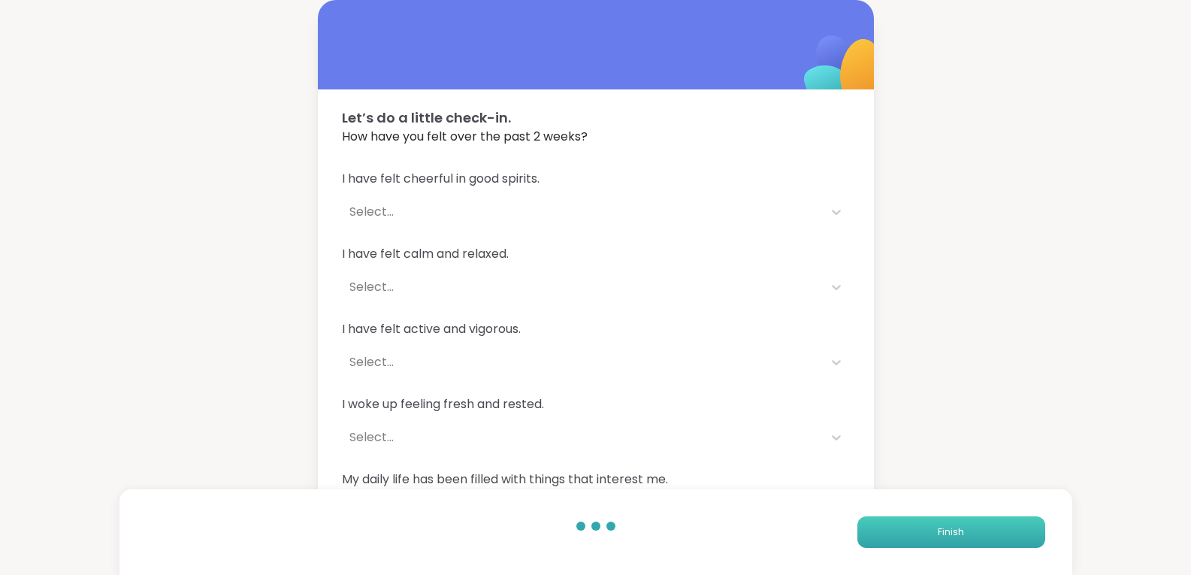
click at [964, 534] on button "Finish" at bounding box center [952, 532] width 188 height 32
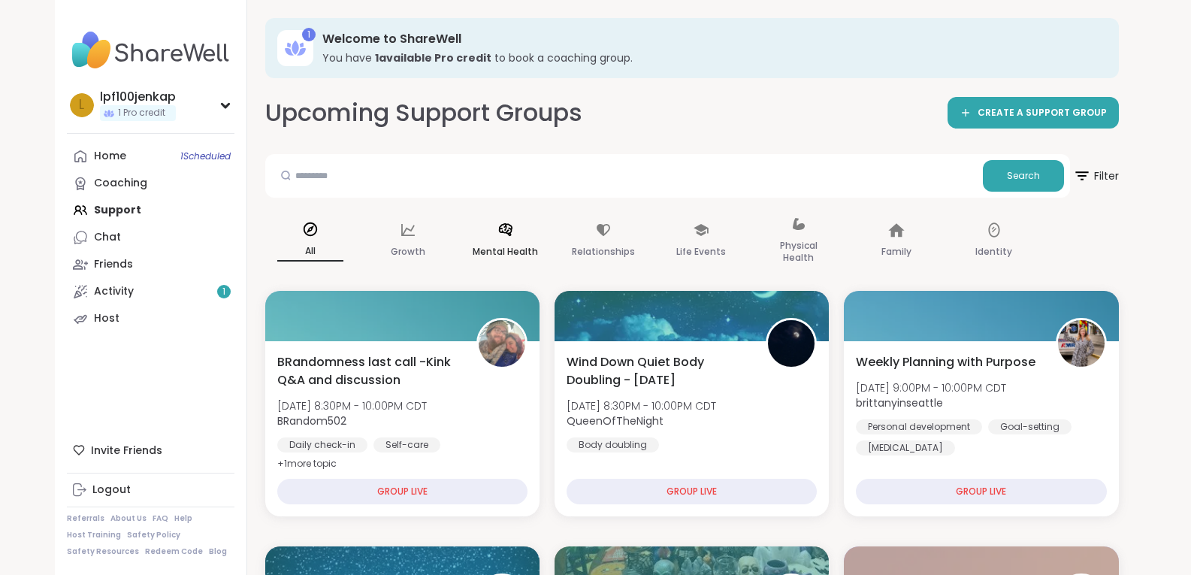
click at [510, 245] on p "Mental Health" at bounding box center [505, 252] width 65 height 18
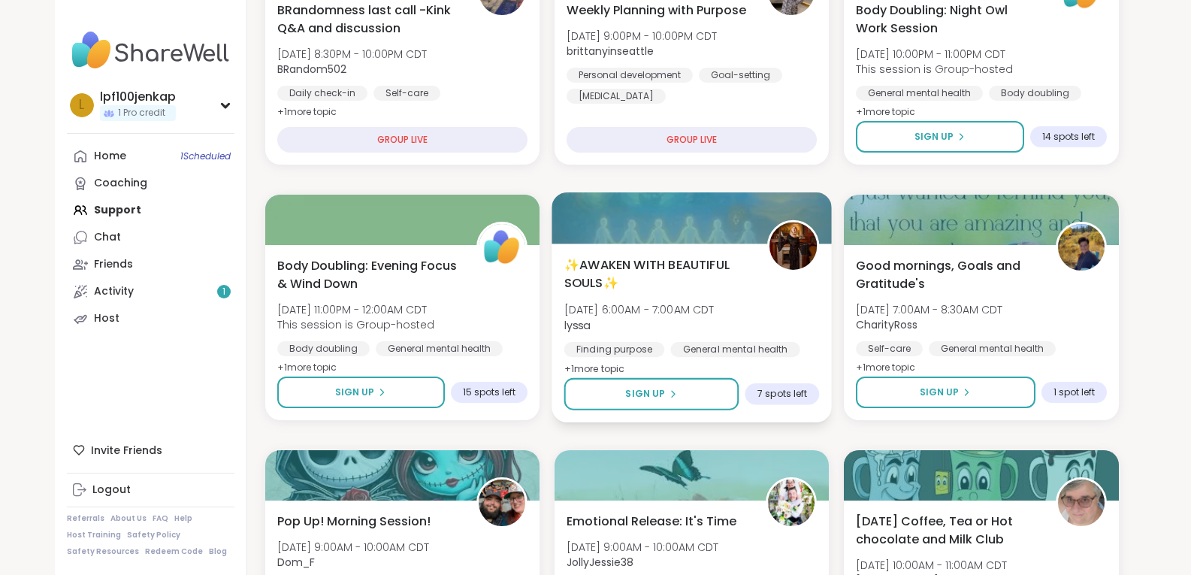
scroll to position [301, 0]
